Goal: Register for event/course

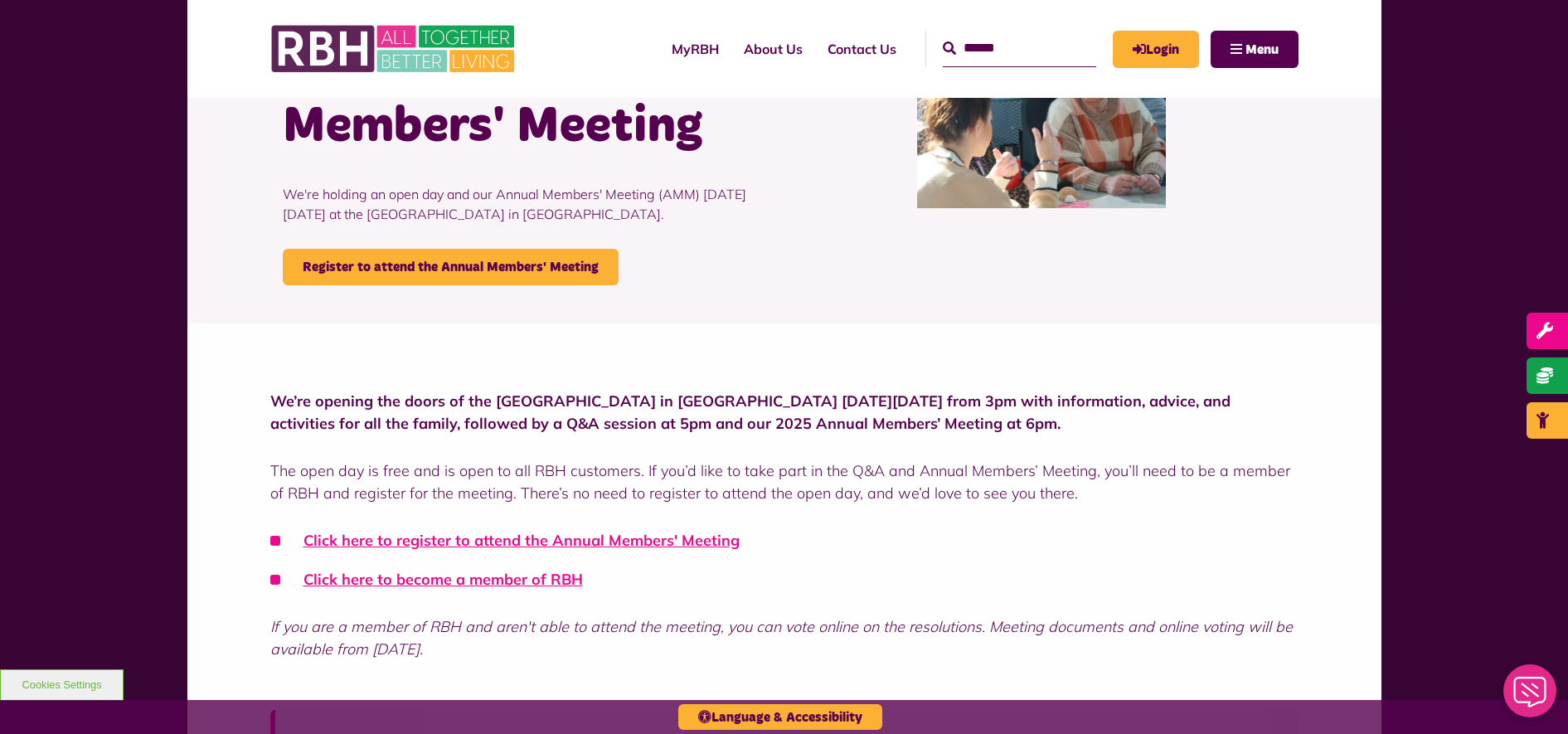
scroll to position [211, 0]
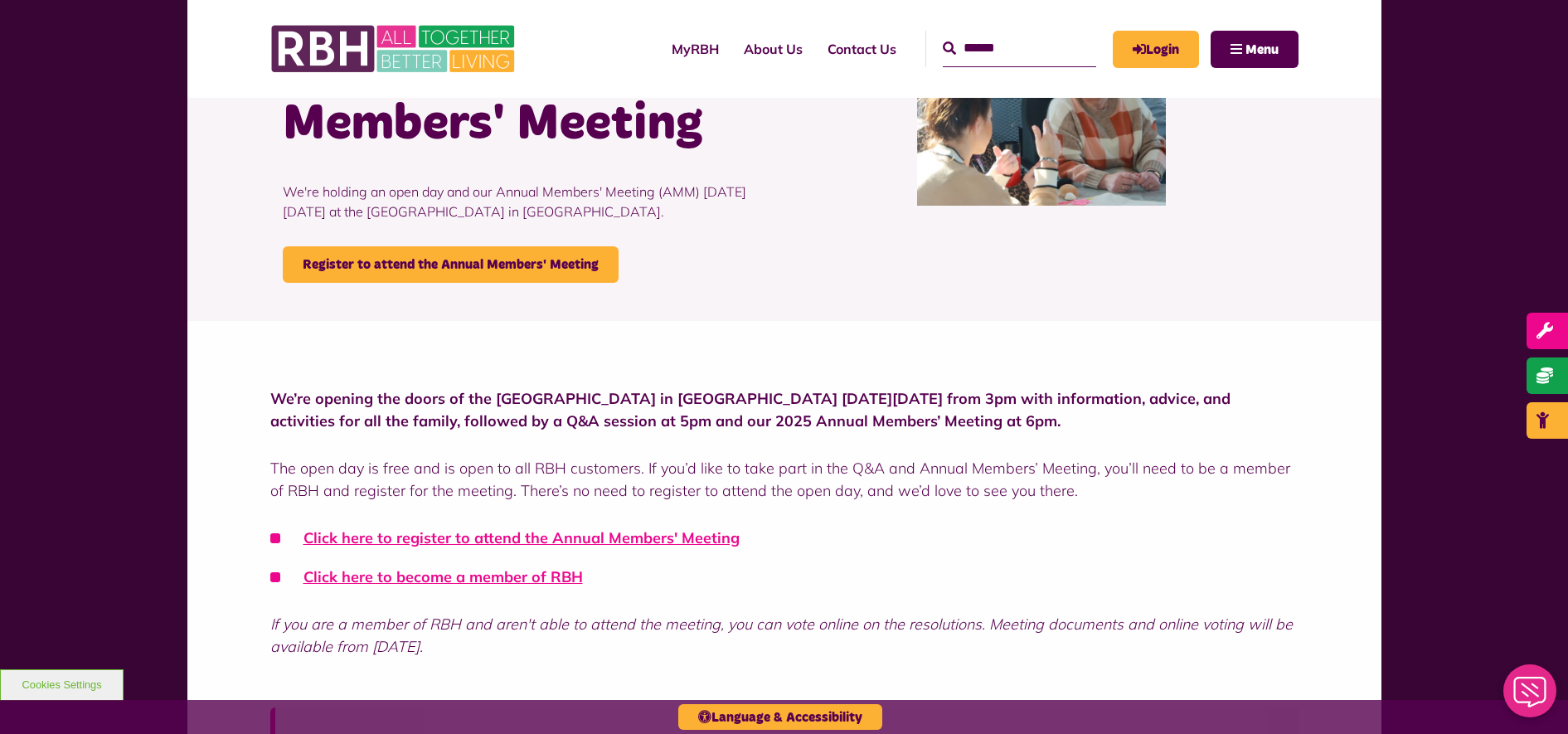
click at [1272, 400] on p "We’re opening the doors of the [GEOGRAPHIC_DATA] in [GEOGRAPHIC_DATA] [DATE][DA…" at bounding box center [784, 409] width 1028 height 45
click at [1269, 402] on p "We’re opening the doors of the [GEOGRAPHIC_DATA] in [GEOGRAPHIC_DATA] [DATE][DA…" at bounding box center [784, 409] width 1028 height 45
click at [1139, 530] on li "Click here to register to attend the Annual Members' Meeting" at bounding box center [784, 537] width 1028 height 22
